Goal: Find specific page/section: Find specific page/section

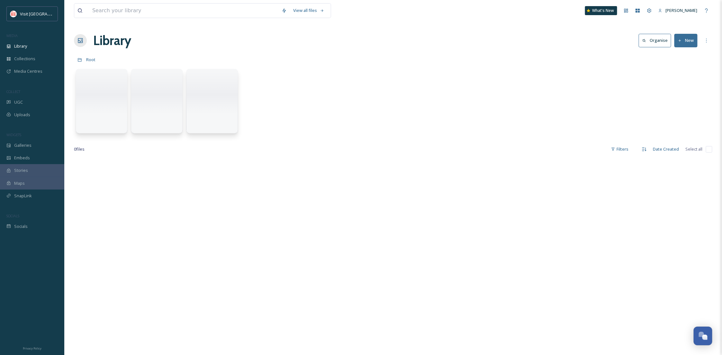
scroll to position [98, 0]
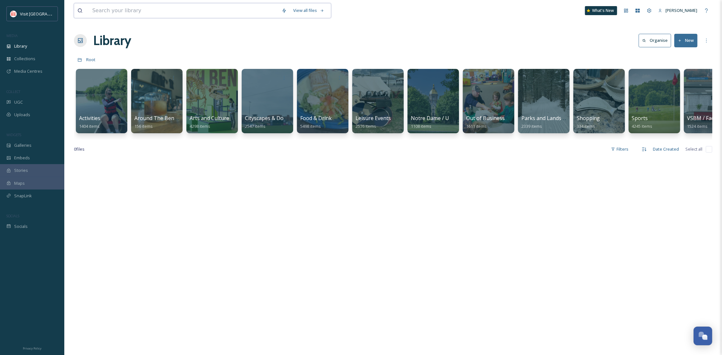
click at [141, 7] on input at bounding box center [183, 11] width 189 height 14
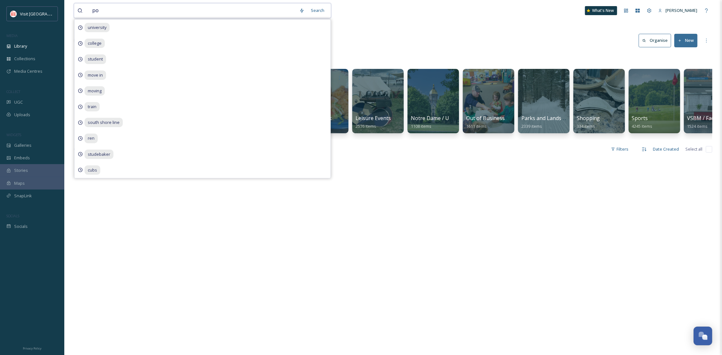
type input "p"
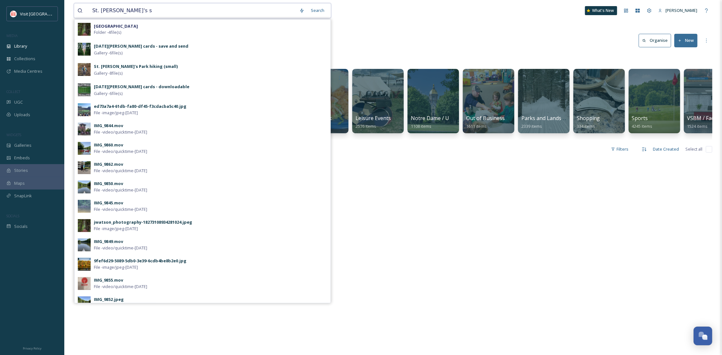
type input "St. [PERSON_NAME]'s"
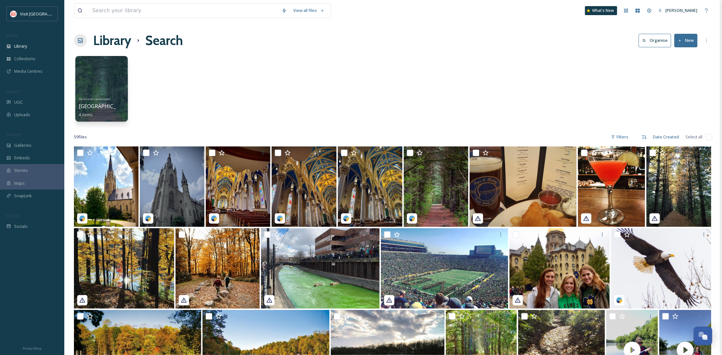
click at [100, 77] on div at bounding box center [101, 89] width 52 height 66
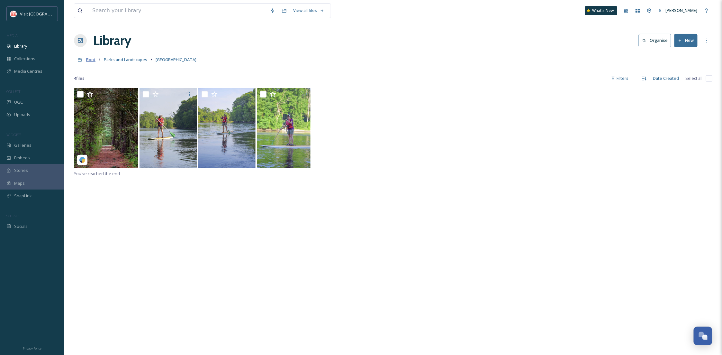
click at [87, 60] on span "Root" at bounding box center [90, 60] width 9 height 6
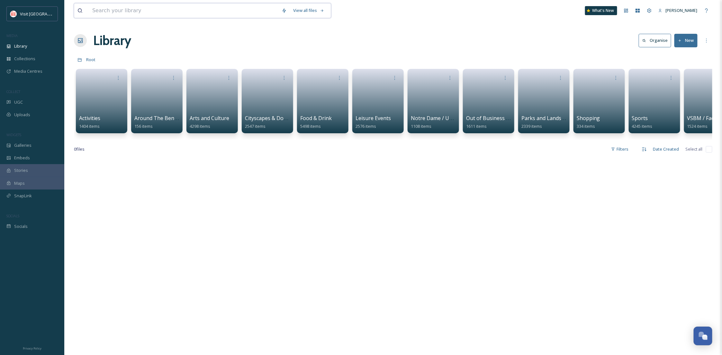
click at [124, 14] on input at bounding box center [183, 11] width 189 height 14
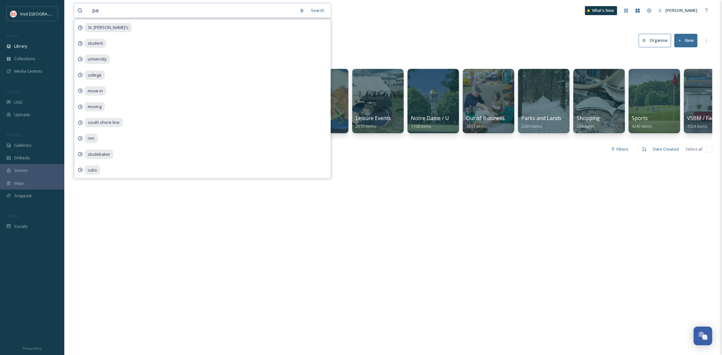
type input "pat"
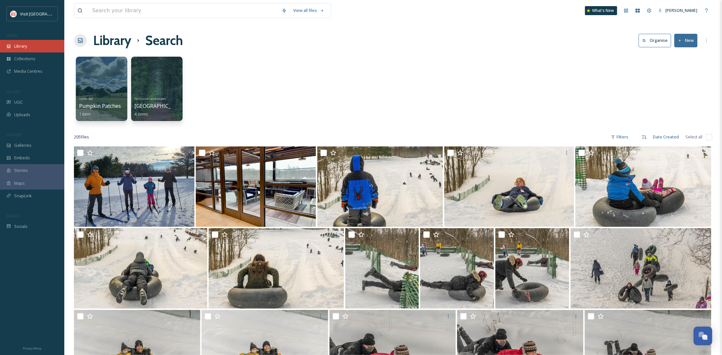
click at [25, 40] on div "Library" at bounding box center [32, 46] width 64 height 13
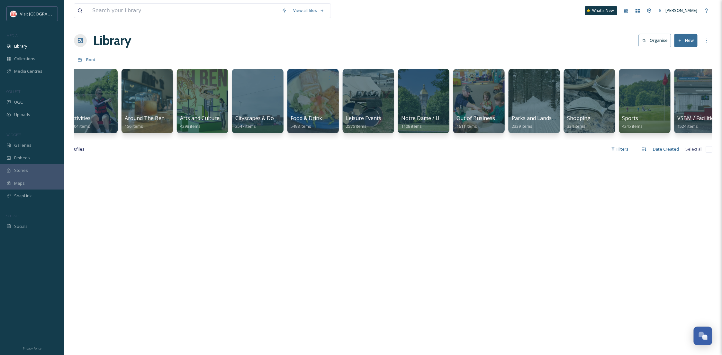
scroll to position [0, 12]
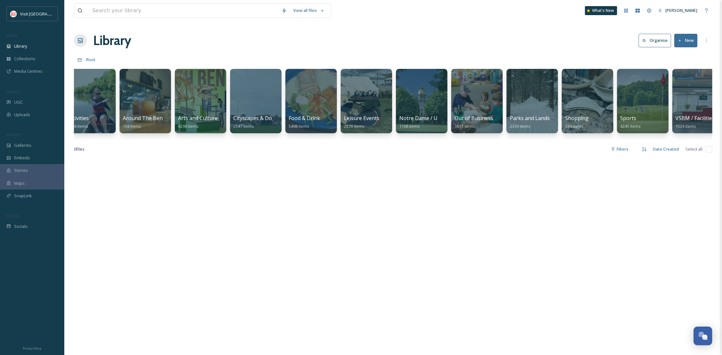
drag, startPoint x: 186, startPoint y: 139, endPoint x: 382, endPoint y: 122, distance: 196.5
click at [158, 140] on div "Activities 1404 items Around The Bend Series 156 items Arts and Culture 4298 it…" at bounding box center [393, 103] width 638 height 74
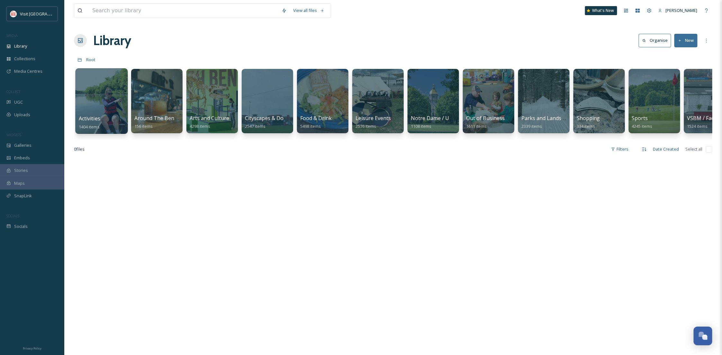
click at [100, 99] on div at bounding box center [101, 101] width 52 height 66
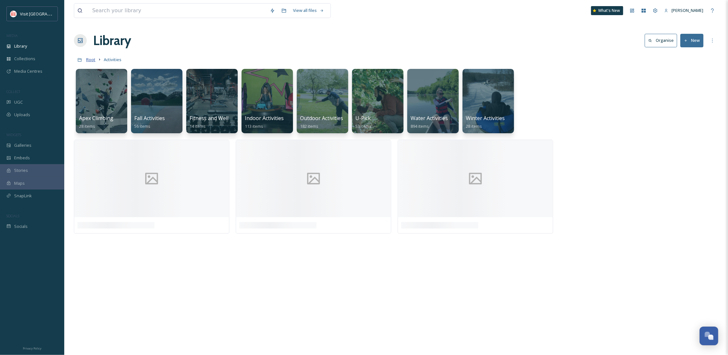
click at [92, 62] on span "Root" at bounding box center [90, 60] width 9 height 6
